Goal: Information Seeking & Learning: Get advice/opinions

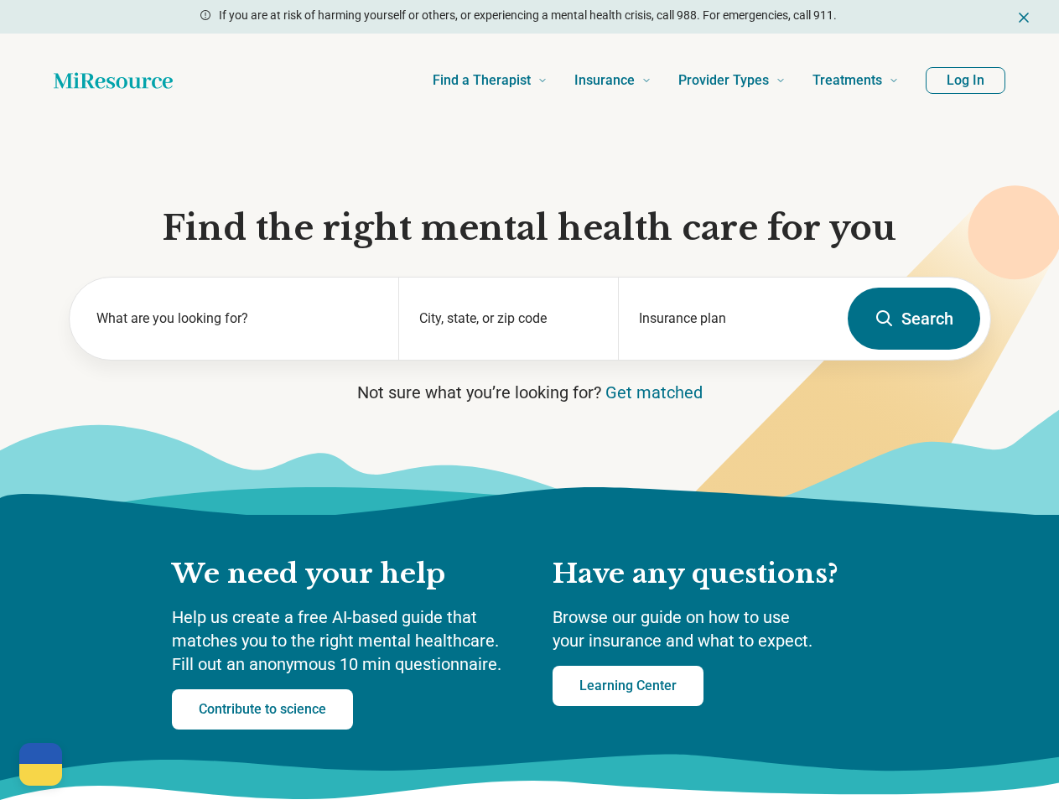
click at [1024, 17] on icon "Dismiss" at bounding box center [1024, 17] width 8 height 8
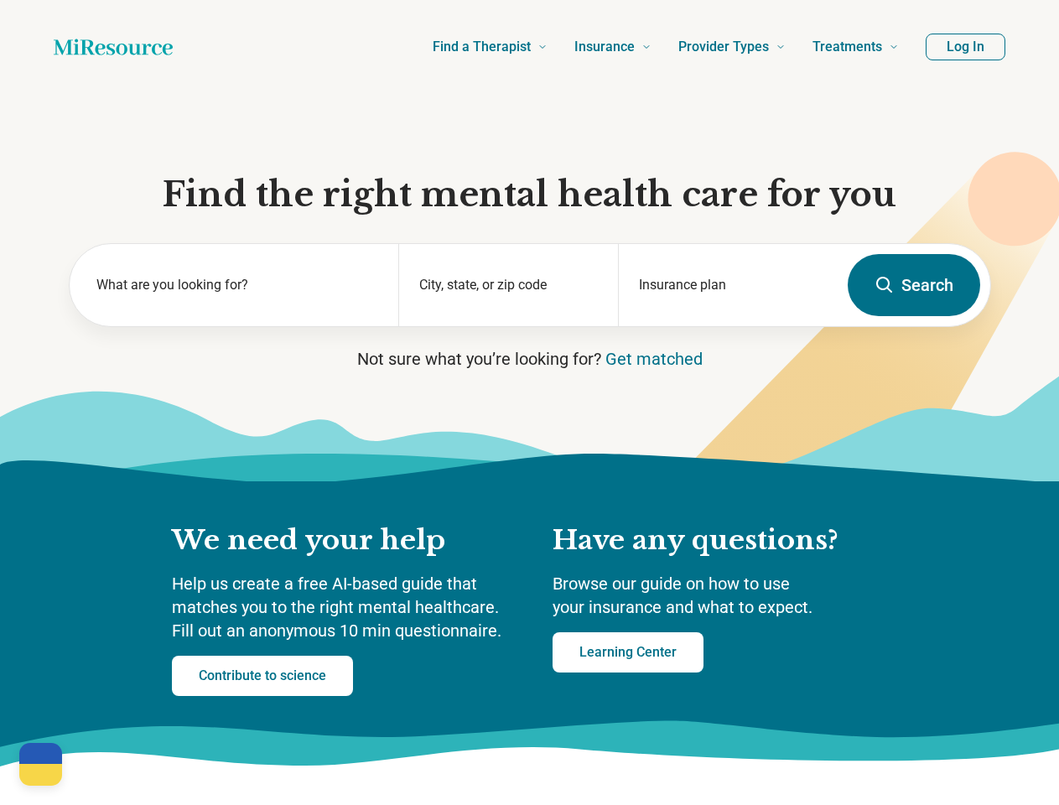
click at [965, 81] on div "Find a Therapist Mental Health Conditions [MEDICAL_DATA] Anxiety [MEDICAL_DATA]…" at bounding box center [529, 47] width 1059 height 94
click at [234, 325] on div "What are you looking for?" at bounding box center [235, 285] width 330 height 82
click at [508, 325] on div "City, state, or zip code" at bounding box center [508, 285] width 220 height 82
click at [728, 325] on div "Insurance plan" at bounding box center [728, 285] width 220 height 82
click at [40, 764] on div at bounding box center [40, 775] width 43 height 22
